Goal: Information Seeking & Learning: Learn about a topic

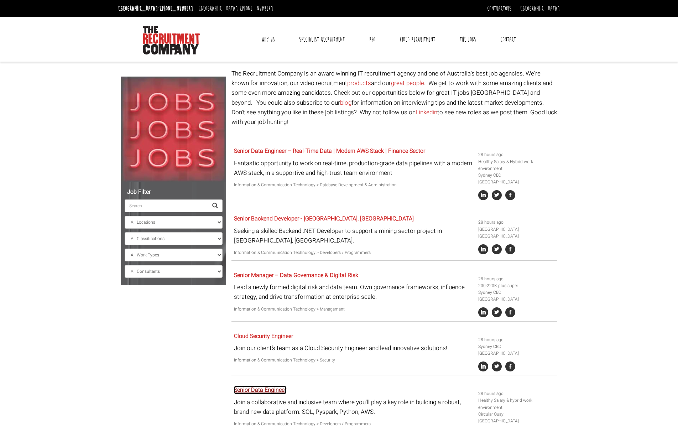
scroll to position [163, 0]
